Goal: Find specific page/section: Find specific page/section

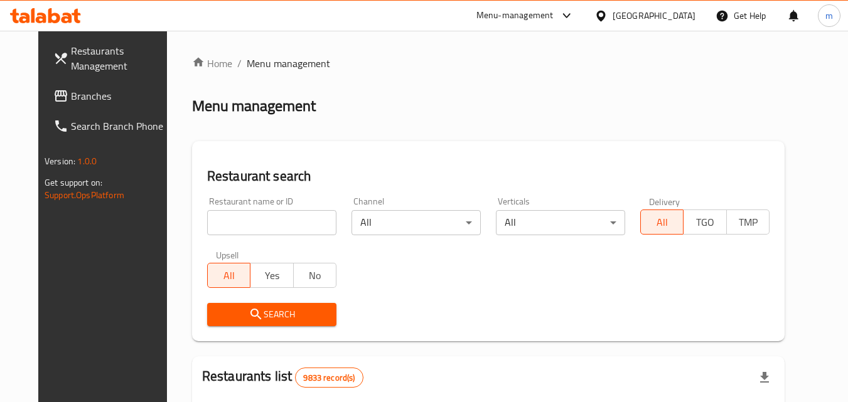
click at [670, 16] on div "Kuwait" at bounding box center [653, 16] width 83 height 14
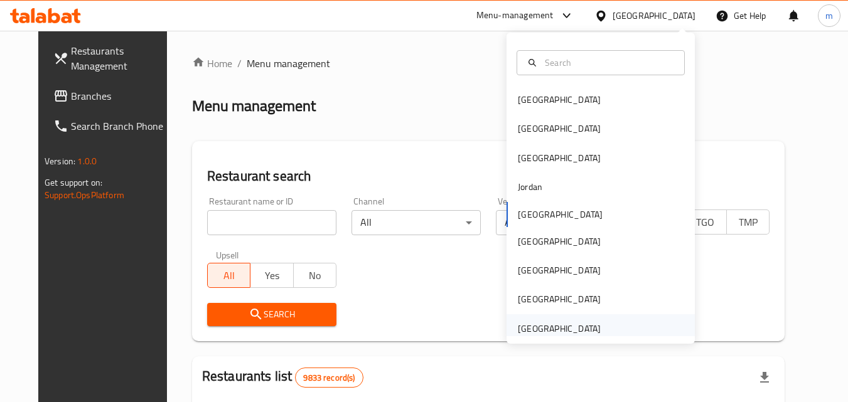
click at [579, 331] on div "[GEOGRAPHIC_DATA]" at bounding box center [559, 329] width 83 height 14
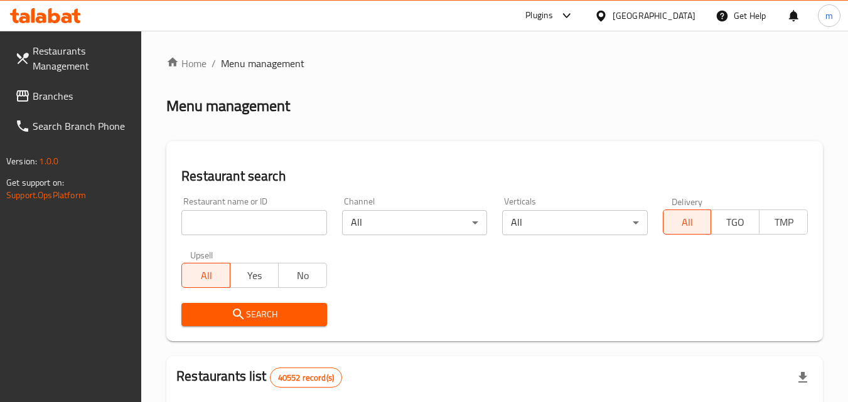
drag, startPoint x: 105, startPoint y: 92, endPoint x: 95, endPoint y: 96, distance: 11.0
click at [105, 92] on span "Branches" at bounding box center [82, 95] width 99 height 15
